Goal: Find specific page/section: Find specific page/section

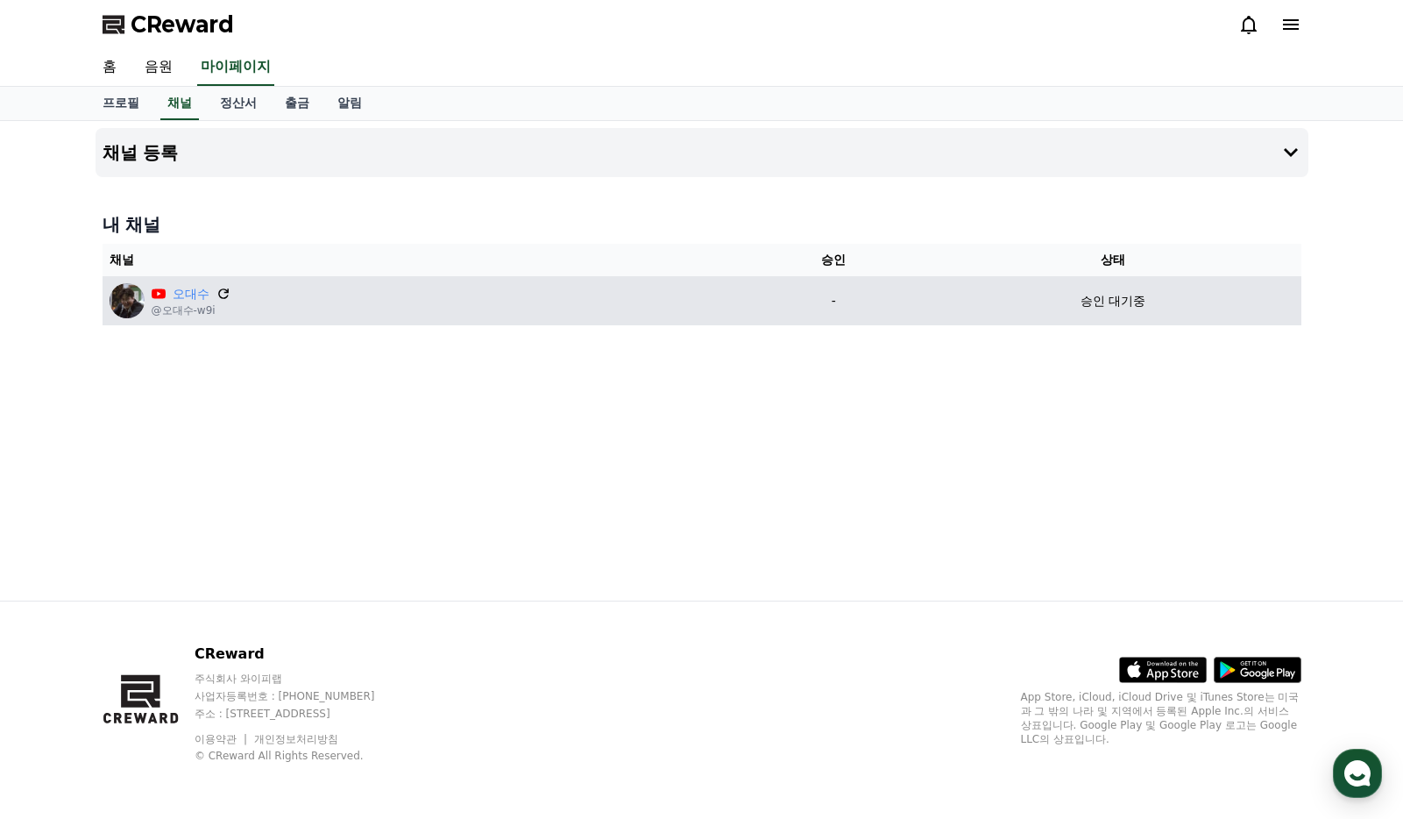
click at [221, 294] on icon at bounding box center [224, 294] width 16 height 16
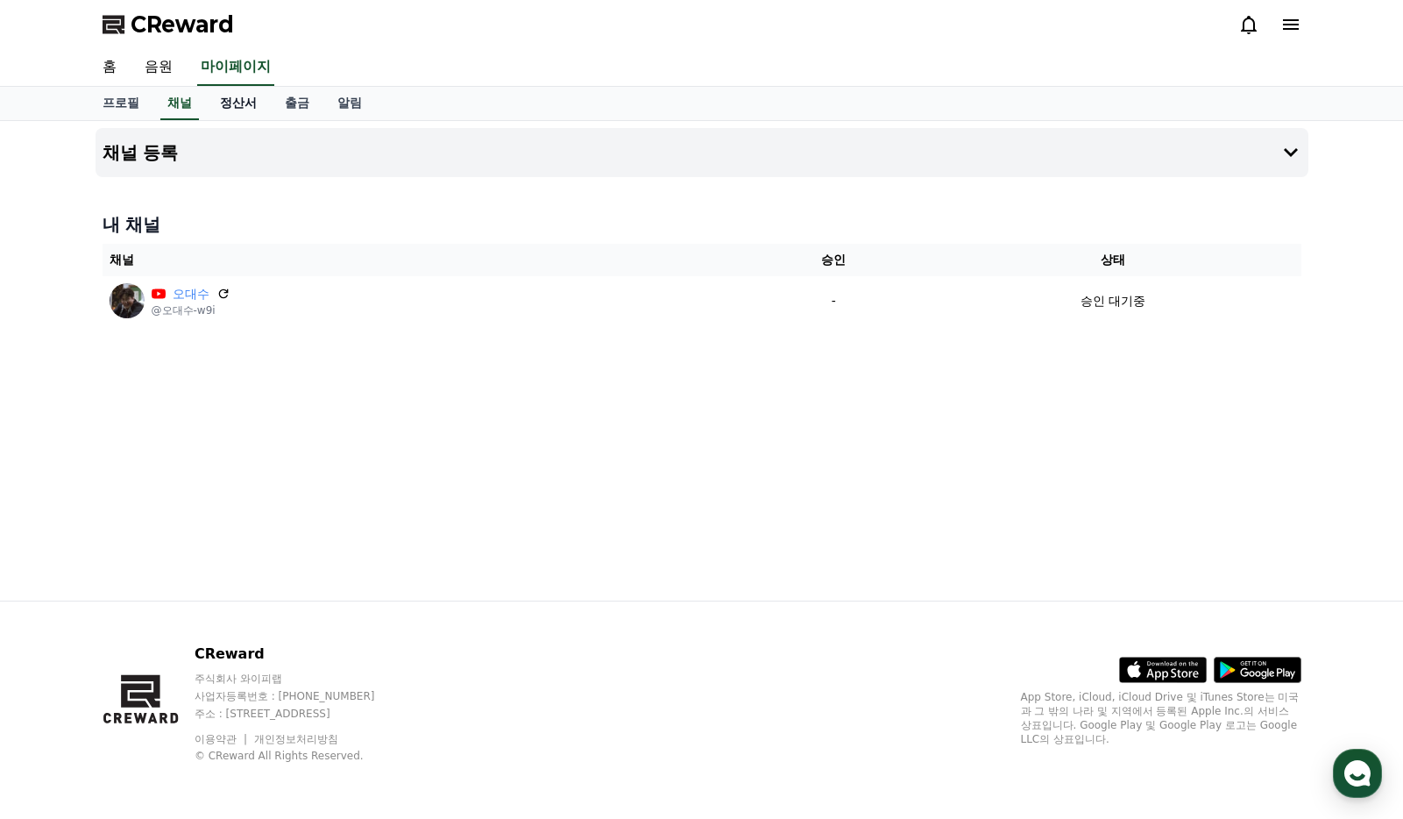
click at [241, 103] on link "정산서" at bounding box center [238, 103] width 65 height 33
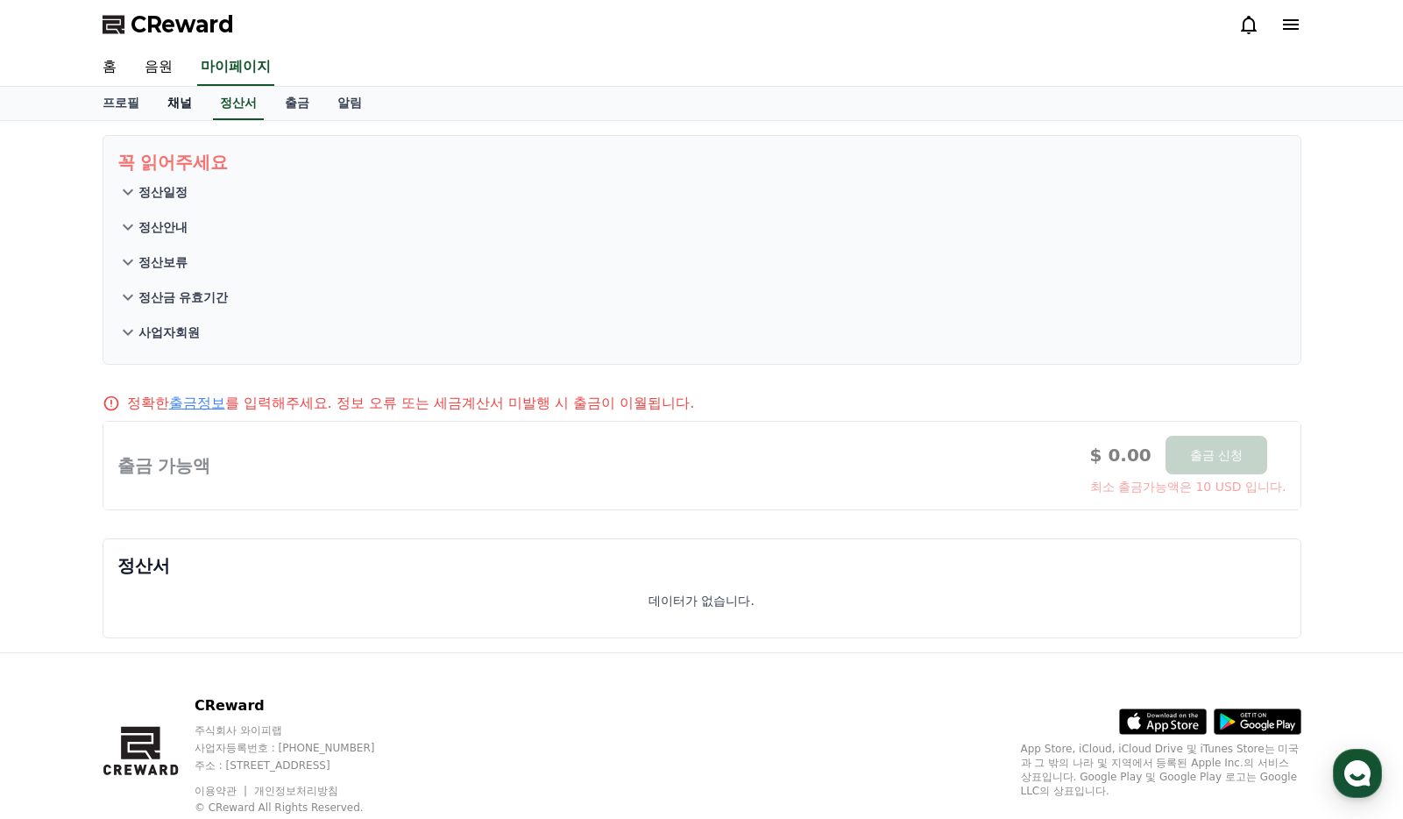
click at [178, 95] on link "채널" at bounding box center [179, 103] width 53 height 33
